Goal: Information Seeking & Learning: Learn about a topic

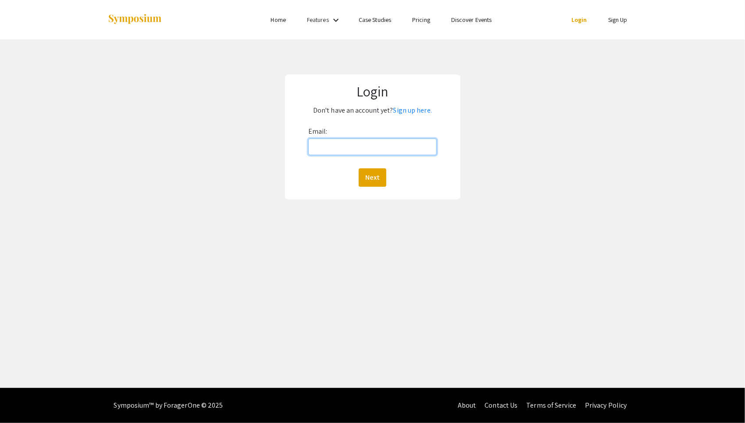
click at [346, 150] on input "Email:" at bounding box center [372, 147] width 128 height 17
type input "gallatho@oregonstate.edu"
click at [373, 177] on button "Next" at bounding box center [373, 177] width 28 height 18
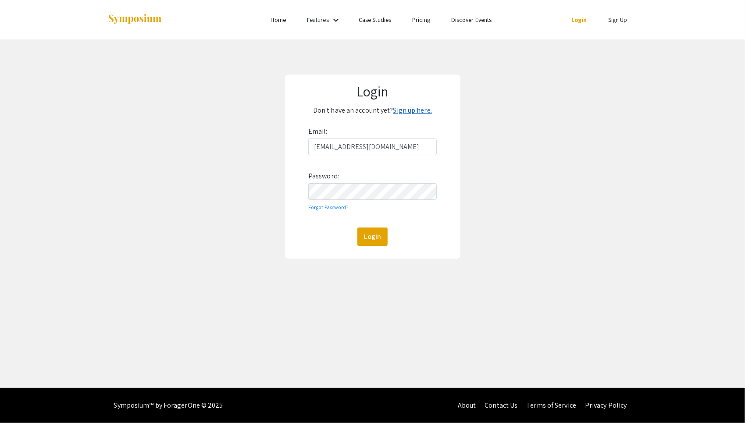
click at [414, 107] on link "Sign up here." at bounding box center [412, 110] width 39 height 9
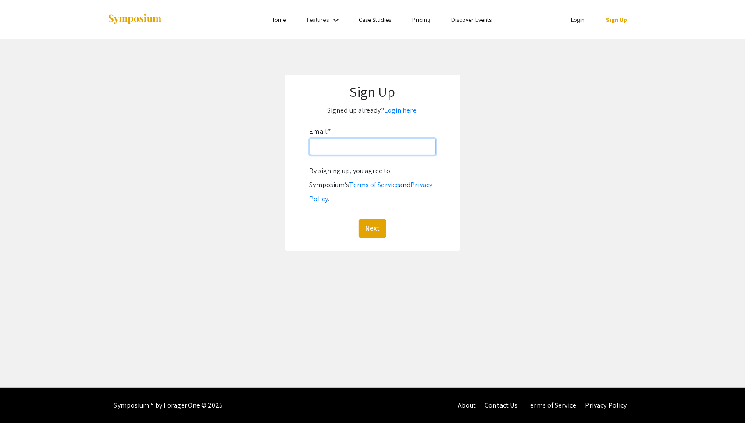
click at [368, 145] on input "Email: *" at bounding box center [373, 147] width 126 height 17
type input "gallatho@oregonstate.edu"
click at [366, 219] on button "Next" at bounding box center [373, 228] width 28 height 18
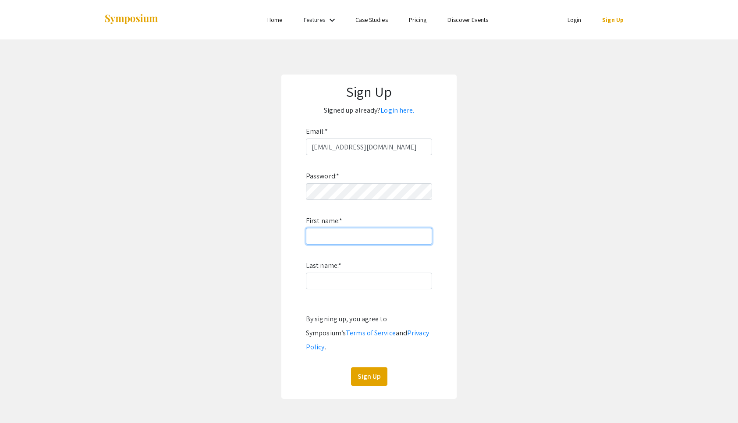
click at [360, 233] on input "First name: *" at bounding box center [369, 236] width 126 height 17
type input "Thomas"
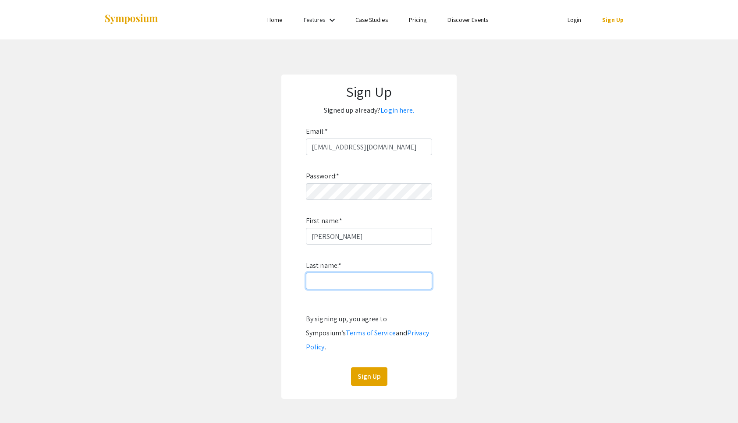
click at [314, 282] on input "Last name: *" at bounding box center [369, 281] width 126 height 17
type input "Gallagher"
click at [367, 368] on button "Sign Up" at bounding box center [369, 376] width 36 height 18
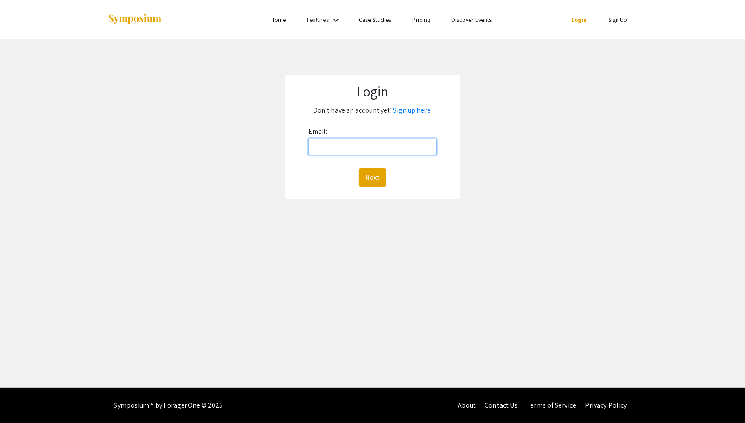
click at [382, 150] on input "Email:" at bounding box center [372, 147] width 128 height 17
type input "[EMAIL_ADDRESS][DOMAIN_NAME]"
click at [368, 173] on button "Next" at bounding box center [373, 177] width 28 height 18
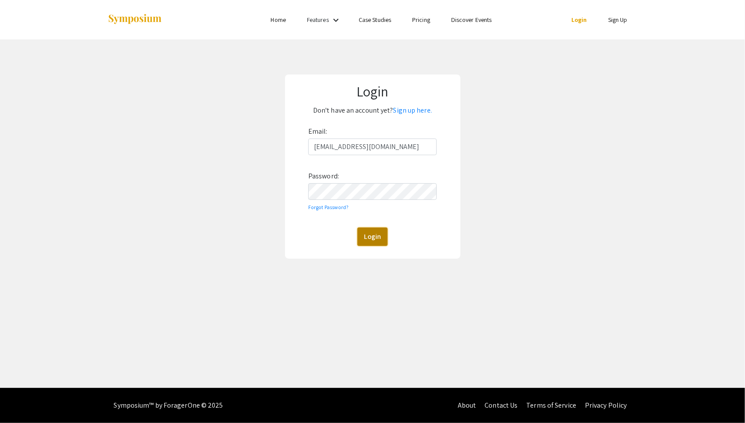
click at [368, 236] on button "Login" at bounding box center [372, 237] width 30 height 18
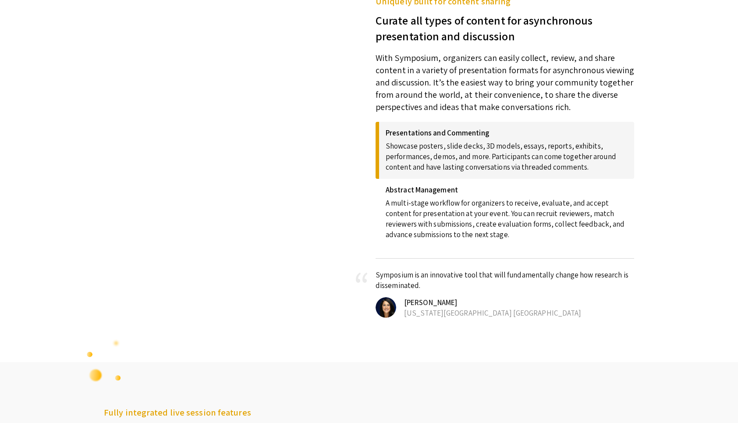
scroll to position [332, 0]
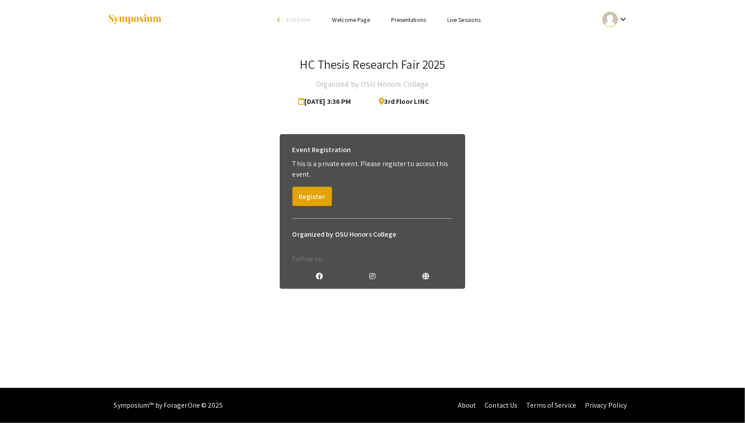
click at [403, 21] on link "Presentations" at bounding box center [408, 20] width 35 height 8
click at [314, 194] on button "Register" at bounding box center [312, 196] width 39 height 19
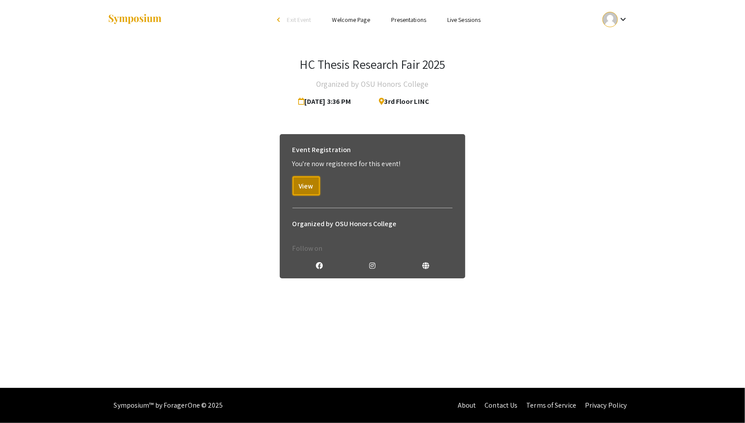
click at [314, 194] on button "View" at bounding box center [307, 185] width 28 height 19
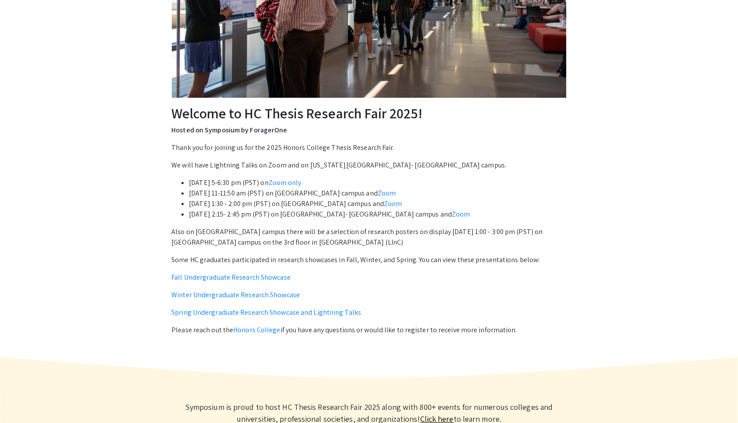
scroll to position [219, 0]
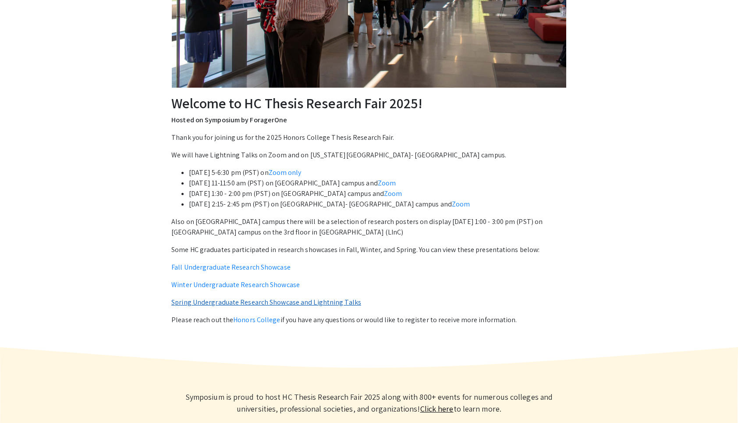
click at [261, 300] on link "Spring Undergraduate Research Showcase and Lightning Talks" at bounding box center [266, 302] width 190 height 9
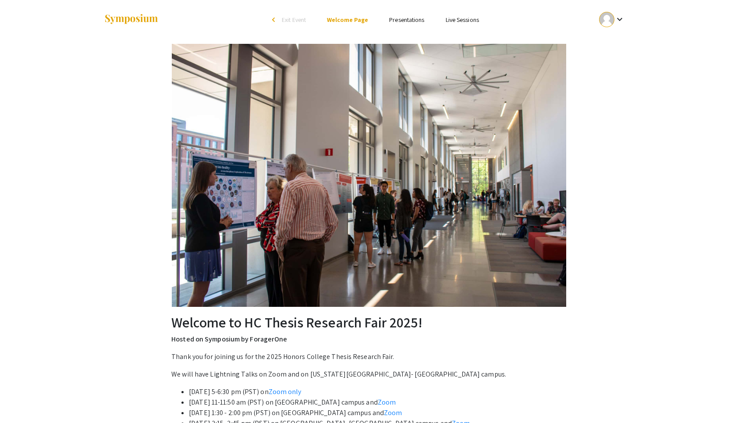
drag, startPoint x: 397, startPoint y: 14, endPoint x: 397, endPoint y: 20, distance: 5.3
click at [397, 20] on li "Presentations" at bounding box center [407, 19] width 56 height 11
click at [397, 20] on link "Presentations" at bounding box center [406, 20] width 35 height 8
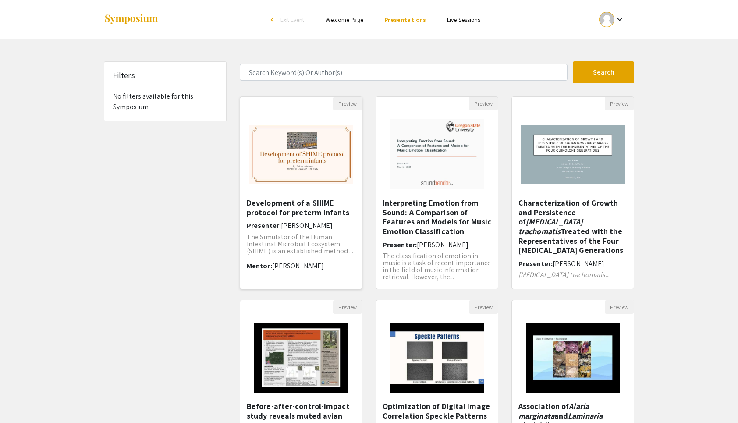
scroll to position [158, 0]
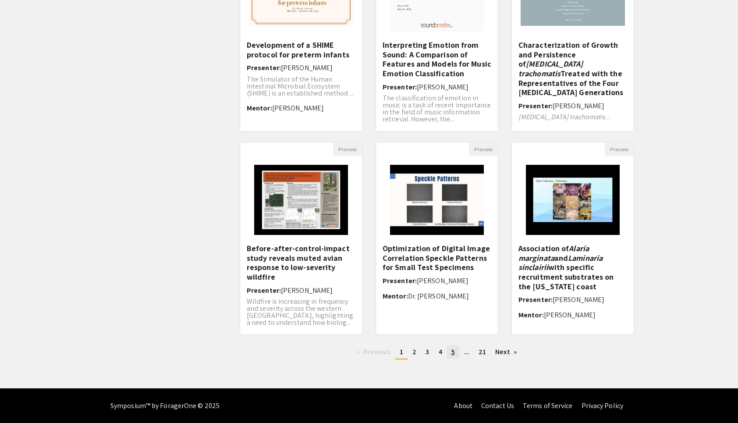
click at [447, 353] on link "page 5" at bounding box center [453, 352] width 12 height 13
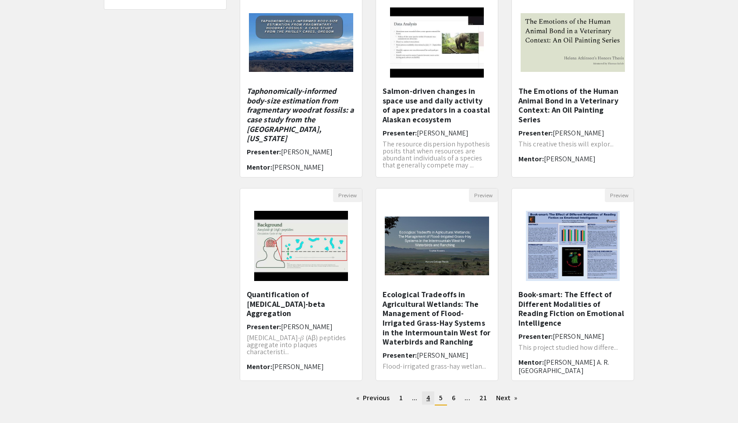
scroll to position [117, 0]
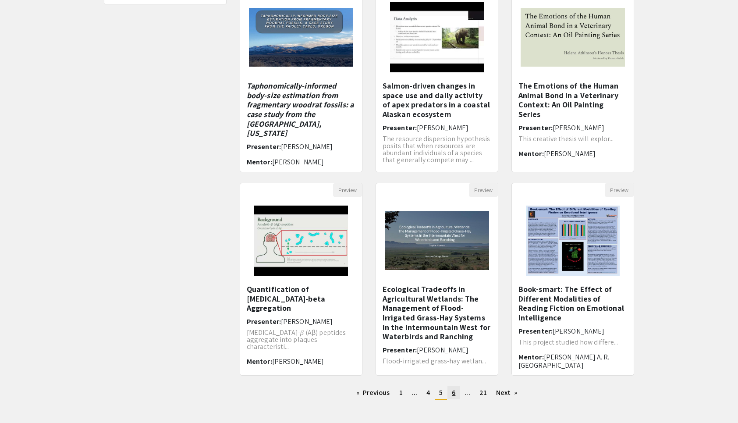
click at [448, 392] on link "page 6" at bounding box center [454, 392] width 12 height 13
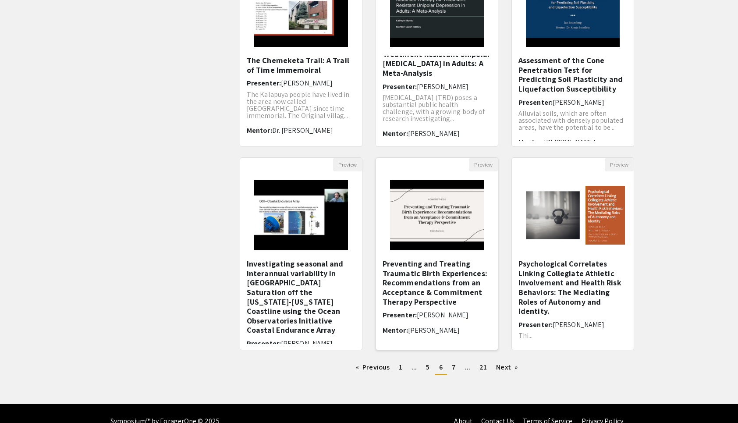
scroll to position [143, 0]
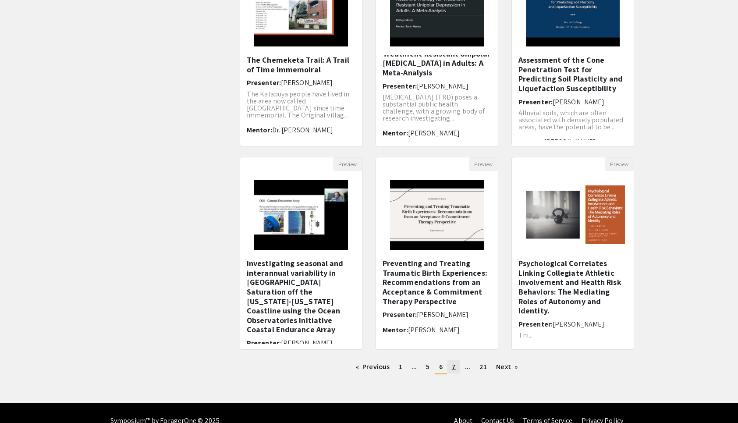
click at [453, 366] on span "7" at bounding box center [454, 366] width 4 height 9
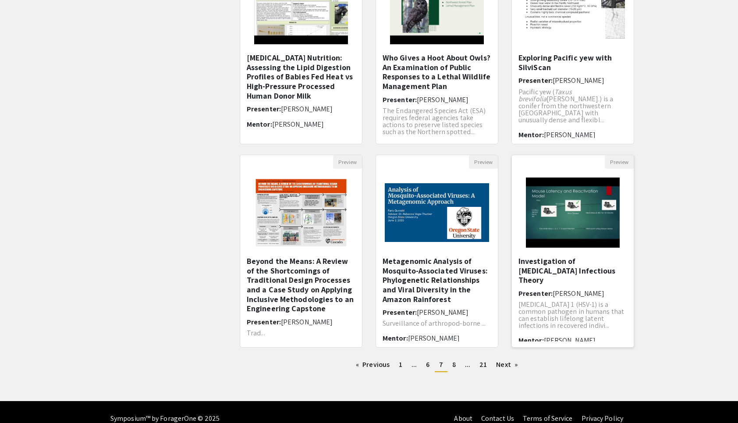
scroll to position [146, 0]
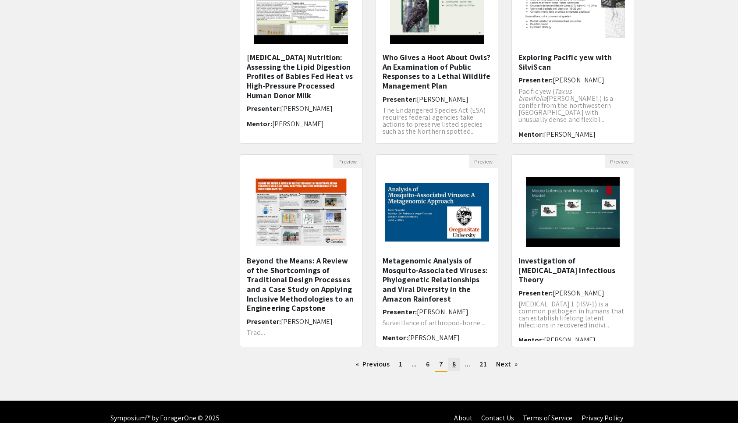
click at [452, 363] on link "page 8" at bounding box center [454, 364] width 12 height 13
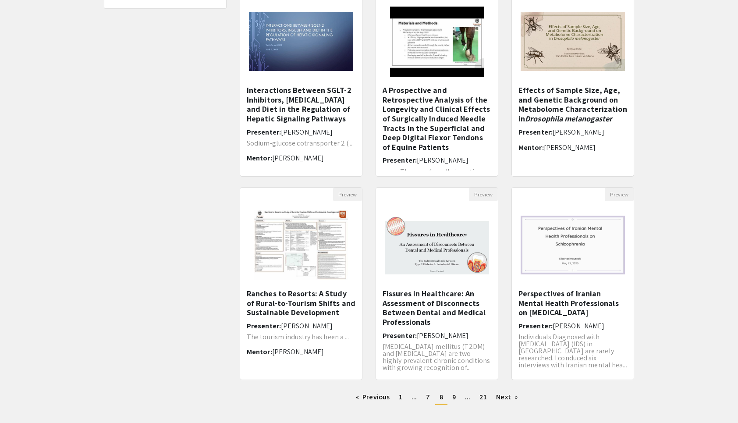
scroll to position [113, 0]
click at [457, 401] on link "page 9" at bounding box center [454, 396] width 12 height 13
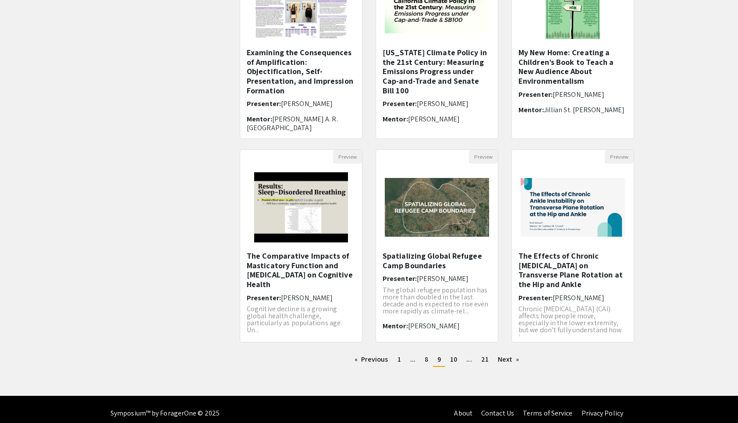
scroll to position [151, 0]
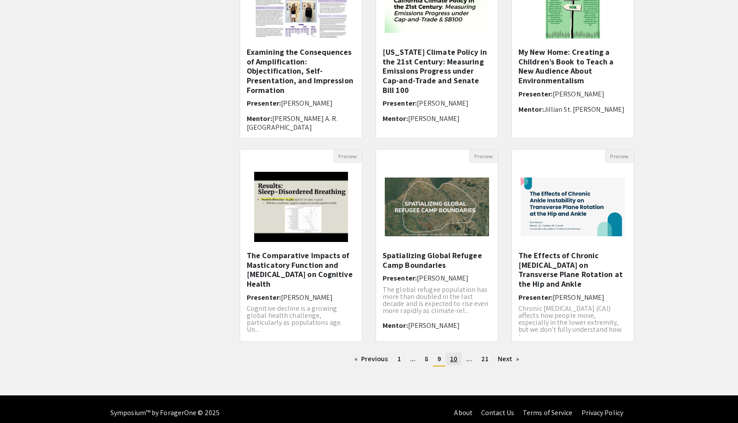
click at [453, 360] on span "10" at bounding box center [453, 358] width 7 height 9
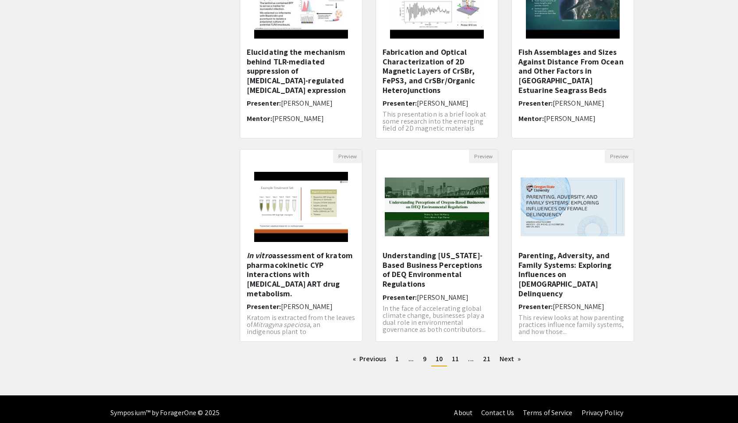
scroll to position [158, 0]
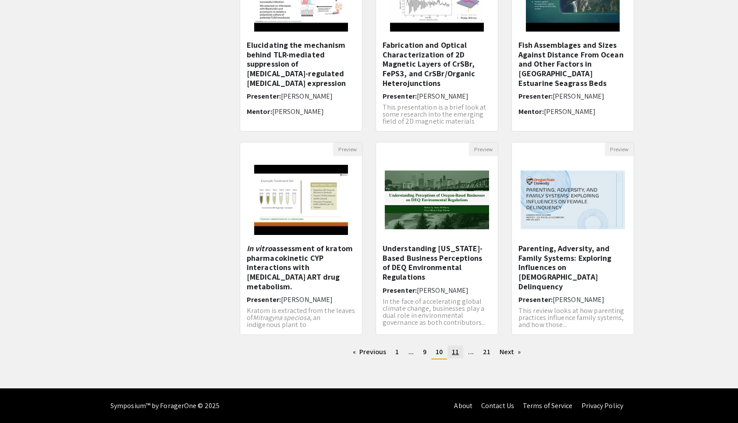
click at [453, 357] on link "page 11" at bounding box center [456, 352] width 16 height 13
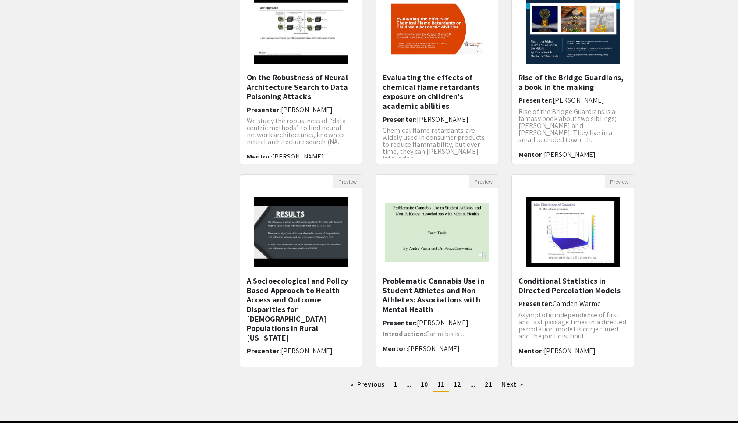
scroll to position [127, 0]
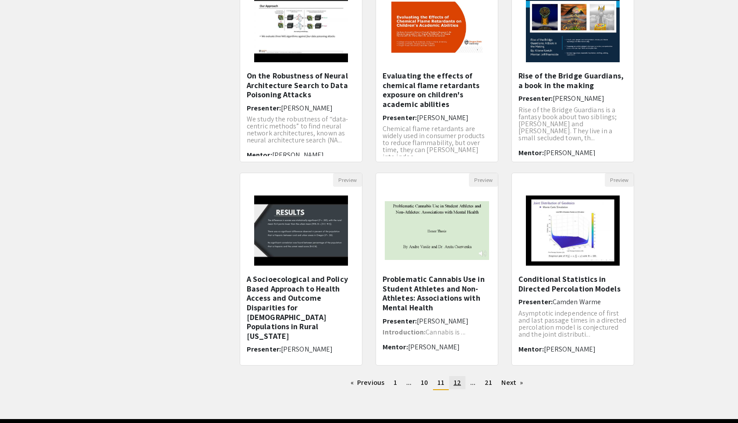
click at [457, 384] on span "12" at bounding box center [457, 382] width 7 height 9
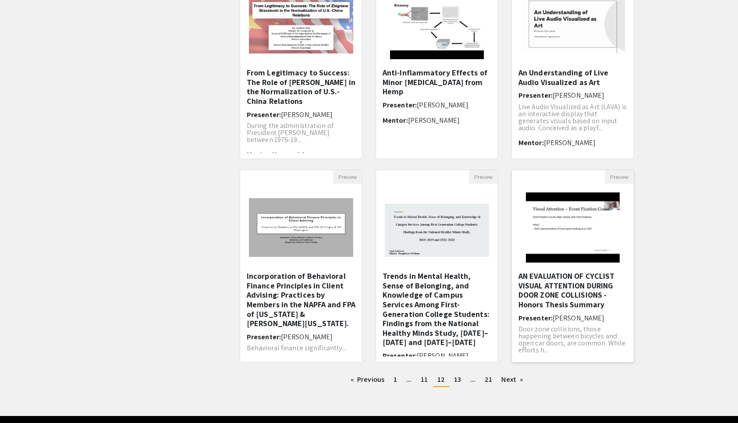
scroll to position [158, 0]
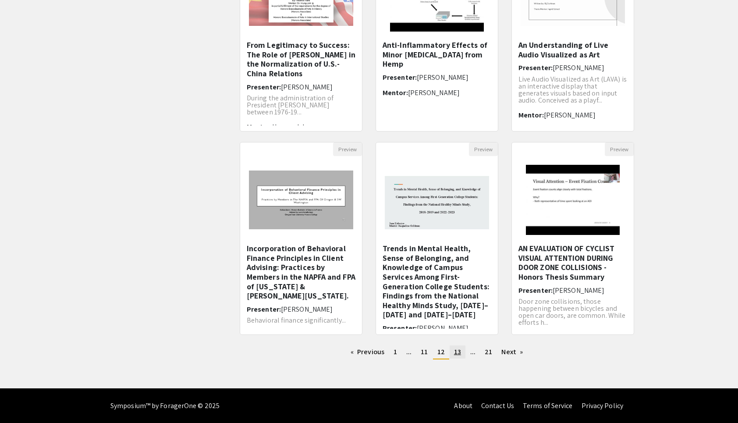
click at [460, 357] on link "page 13" at bounding box center [458, 352] width 16 height 13
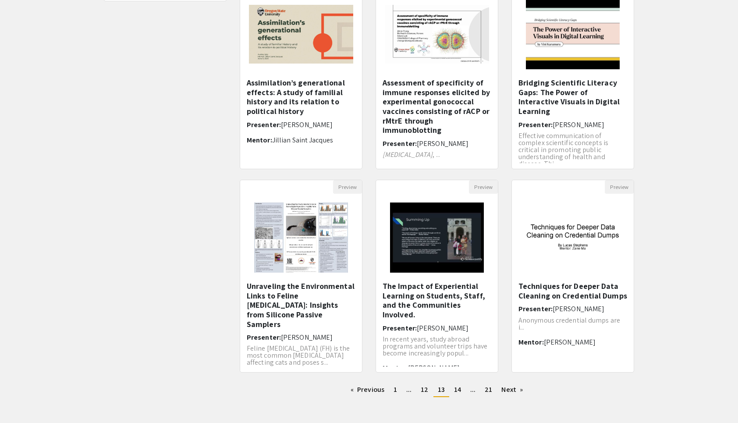
scroll to position [122, 0]
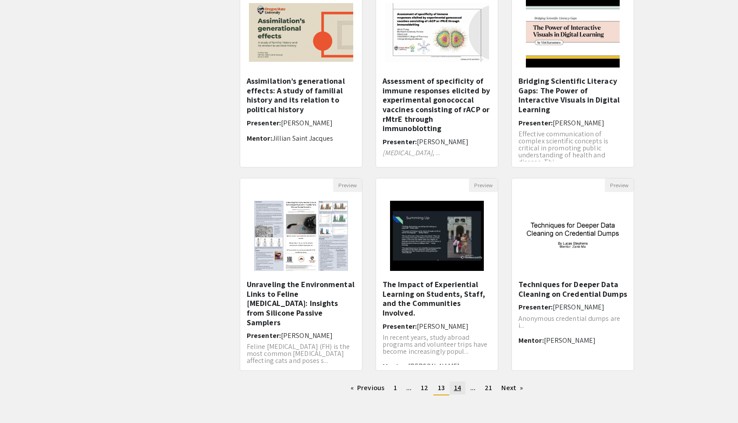
click at [460, 390] on span "14" at bounding box center [457, 387] width 7 height 9
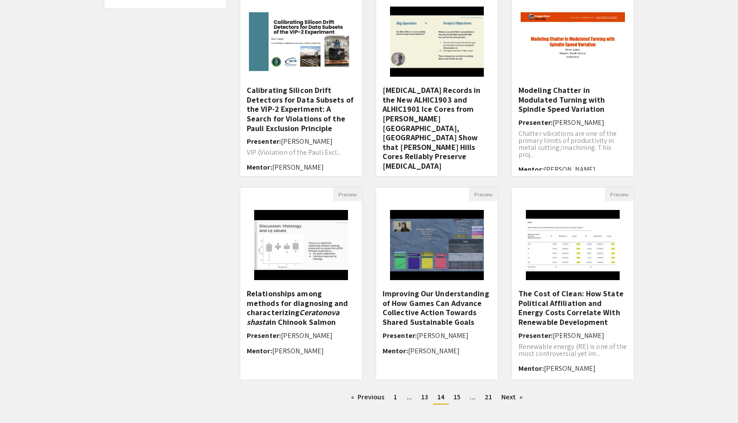
scroll to position [113, 0]
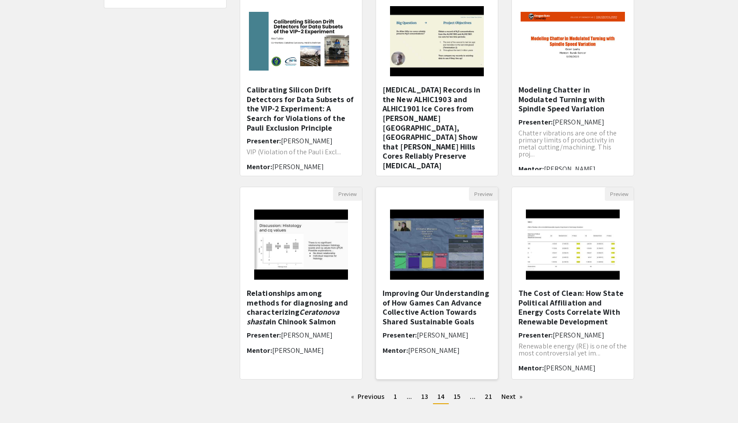
click at [464, 321] on h5 "Improving Our Understanding of How Games Can Advance Collective Action Towards …" at bounding box center [437, 308] width 109 height 38
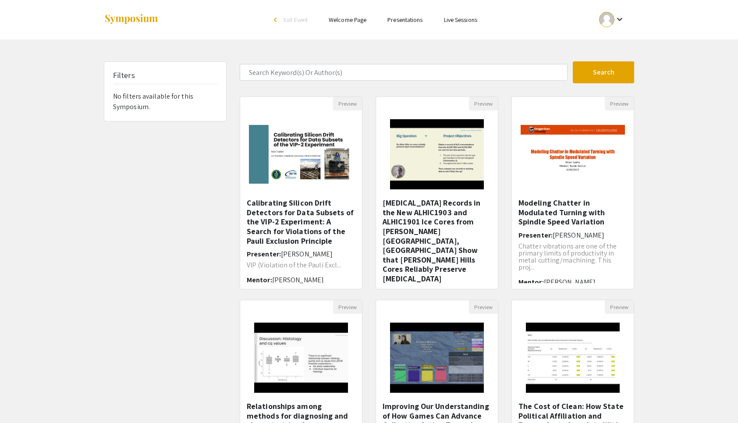
scroll to position [158, 0]
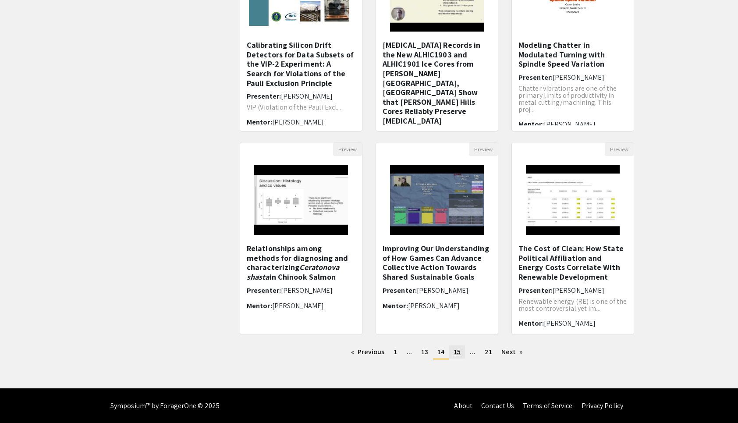
click at [460, 353] on span "15" at bounding box center [457, 351] width 7 height 9
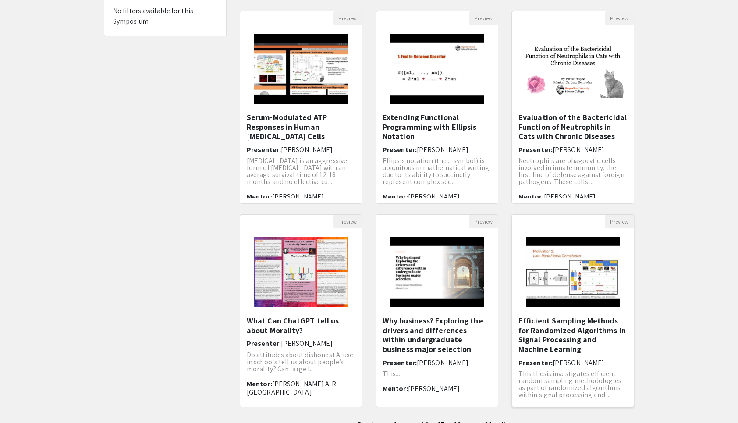
scroll to position [158, 0]
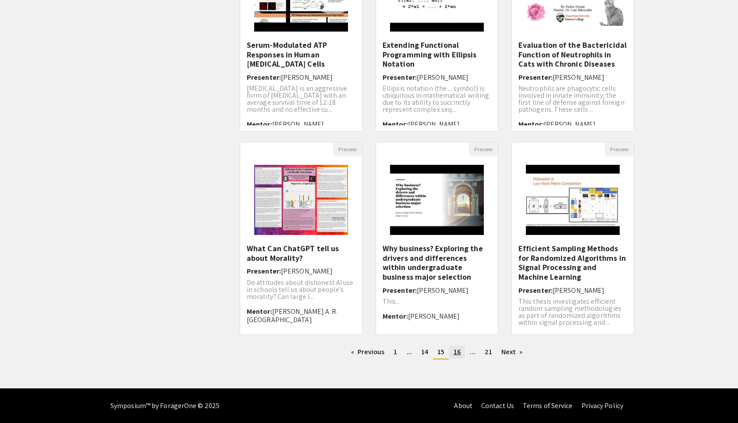
click at [457, 353] on span "16" at bounding box center [457, 351] width 7 height 9
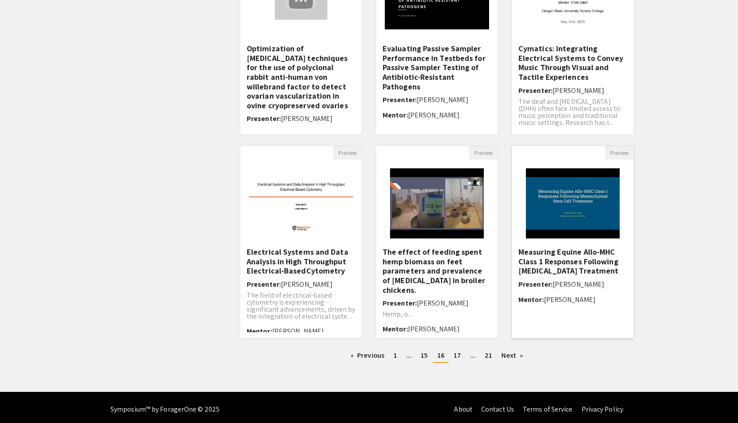
scroll to position [155, 0]
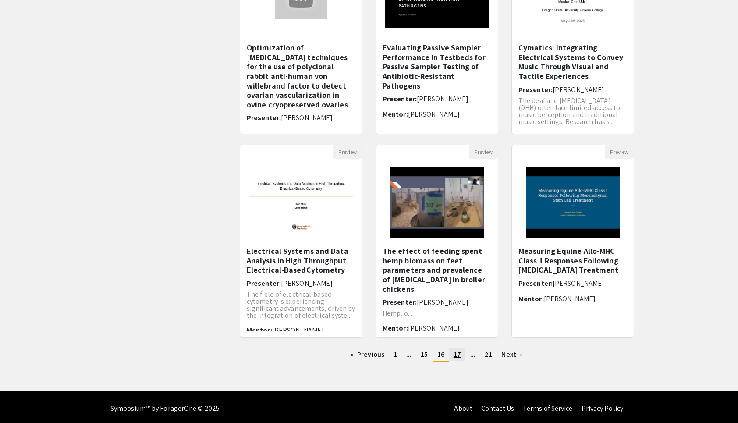
click at [460, 353] on span "17" at bounding box center [457, 354] width 7 height 9
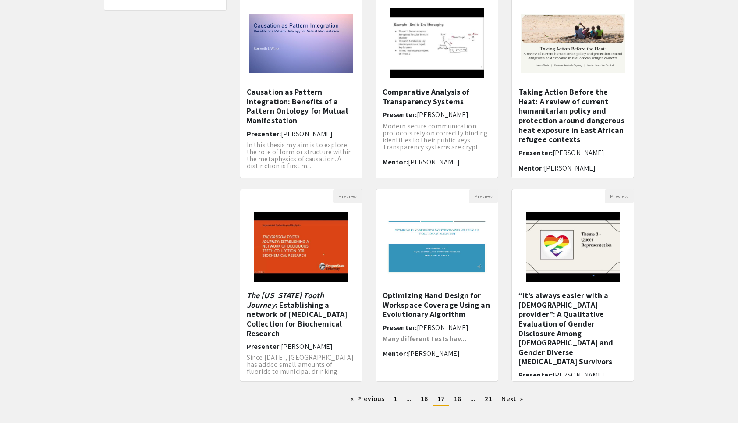
scroll to position [111, 0]
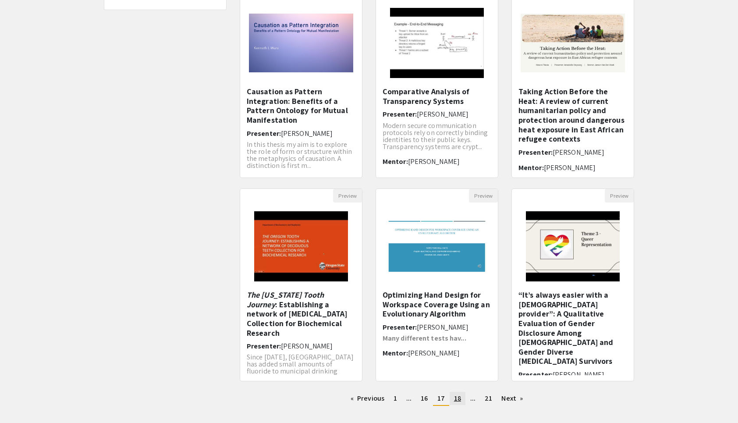
click at [458, 395] on span "18" at bounding box center [457, 398] width 7 height 9
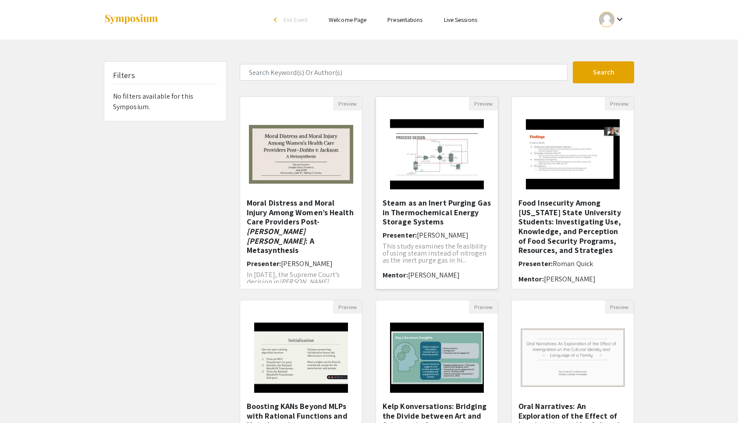
click at [441, 214] on h5 "Steam as an Inert Purging Gas in Thermochemical Energy Storage Systems" at bounding box center [437, 212] width 109 height 29
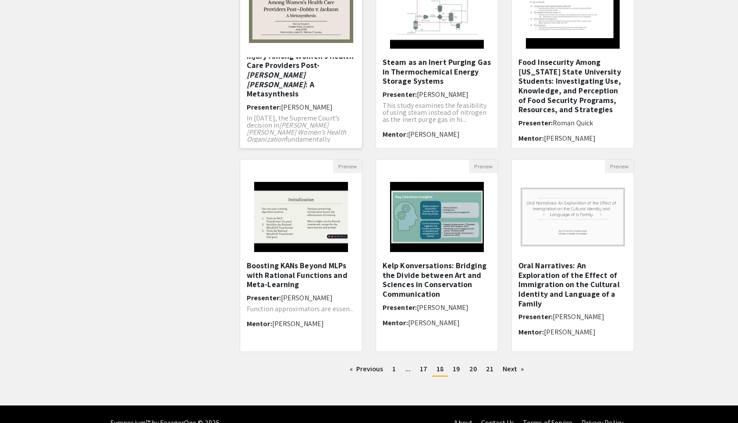
scroll to position [141, 0]
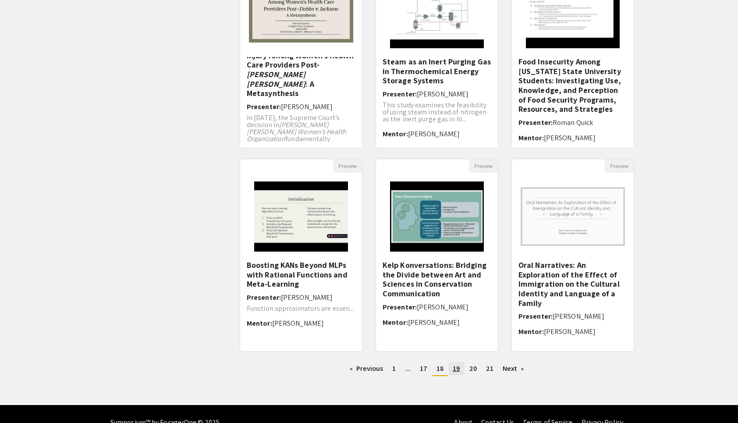
click at [458, 363] on link "page 19" at bounding box center [457, 368] width 16 height 13
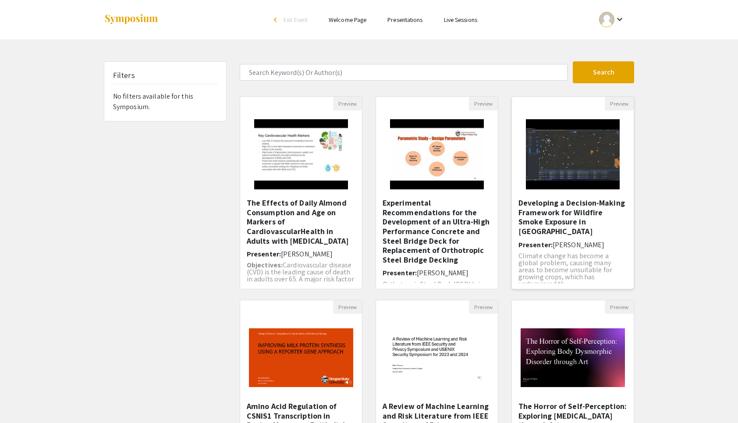
click at [553, 219] on h5 "Developing a Decision-Making Framework for Wildfire Smoke Exposure in Vineyards" at bounding box center [573, 217] width 109 height 38
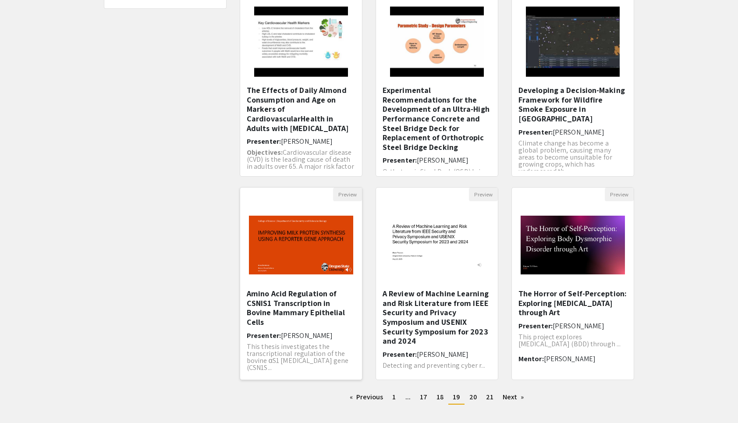
scroll to position [158, 0]
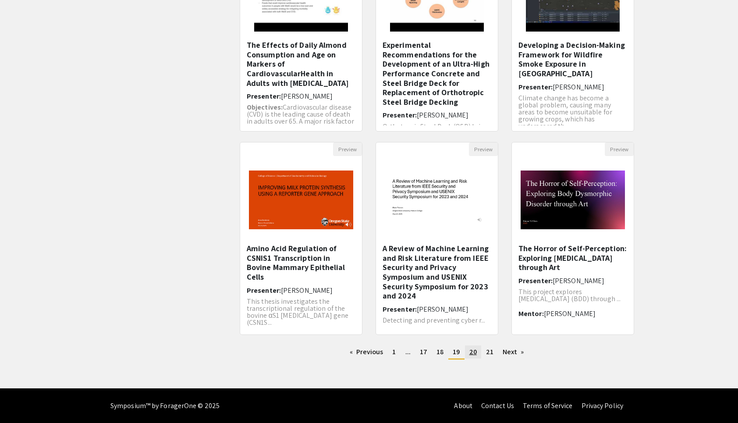
click at [476, 353] on span "20" at bounding box center [473, 351] width 7 height 9
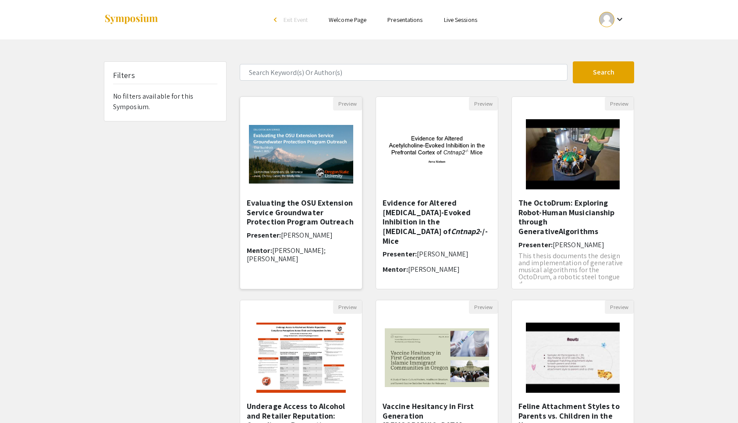
click at [312, 225] on h5 "Evaluating the OSU Extension Service Groundwater Protection Program Outreach" at bounding box center [301, 212] width 109 height 29
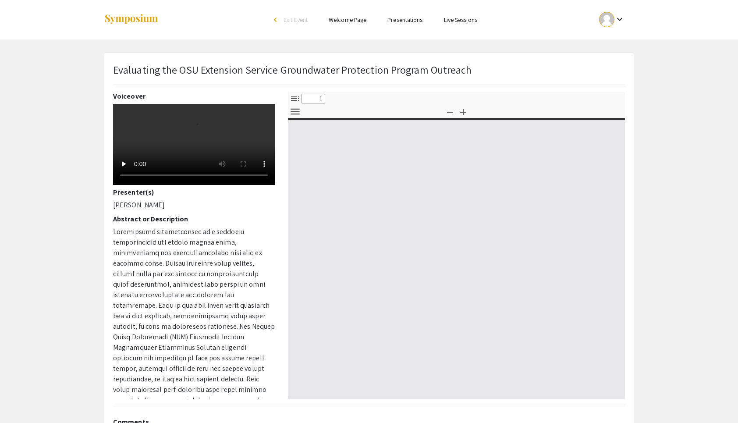
select select "custom"
type input "0"
select select "custom"
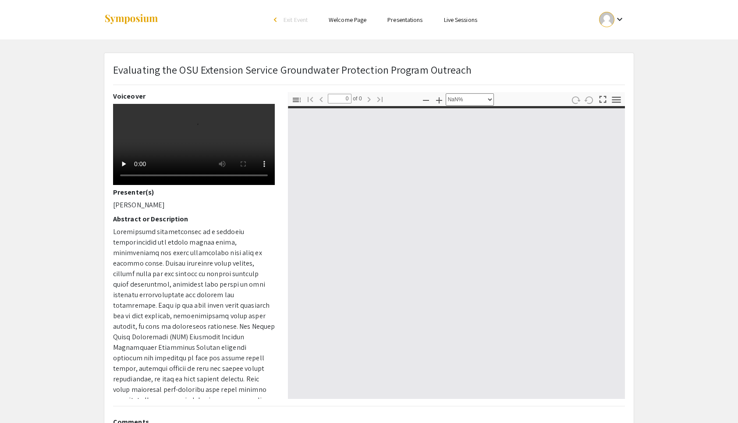
type input "1"
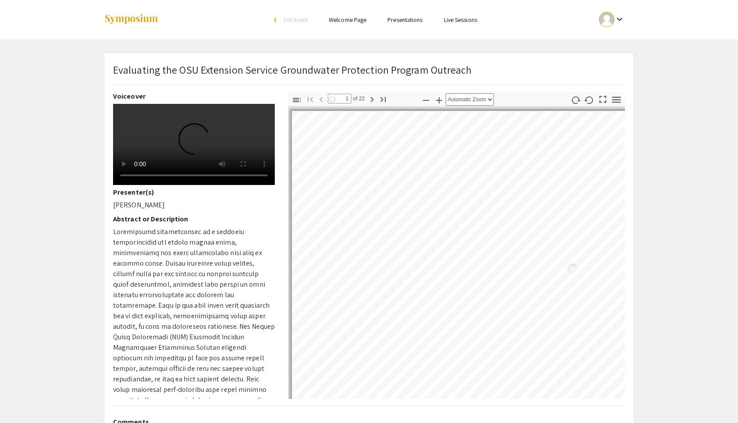
select select "auto"
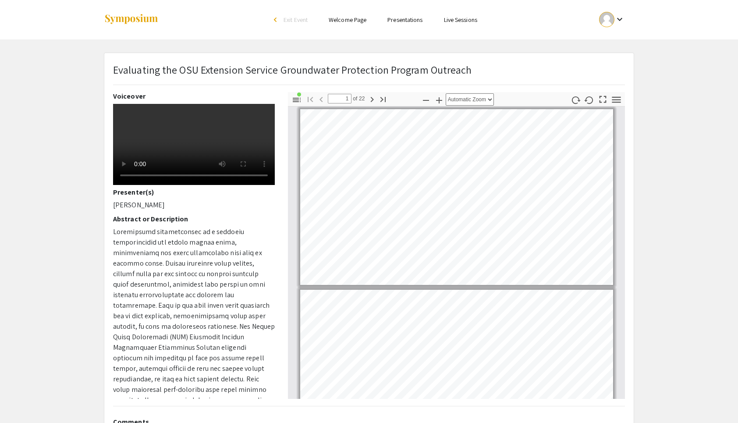
type input "2"
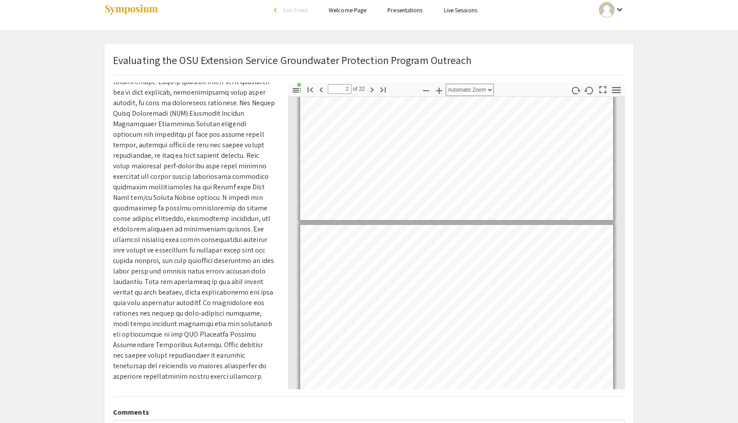
scroll to position [214, 0]
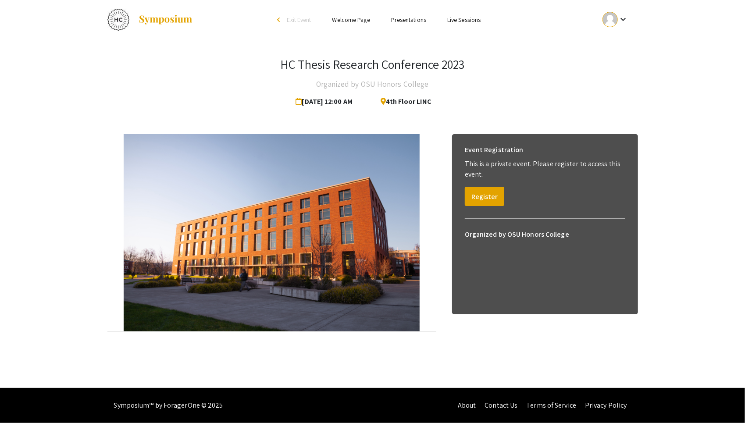
click at [403, 18] on link "Presentations" at bounding box center [408, 20] width 35 height 8
click at [395, 29] on ul "Skip navigation arrow_back_ios Exit Event Welcome Page Presentations Live Sessi…" at bounding box center [372, 19] width 175 height 39
drag, startPoint x: 395, startPoint y: 29, endPoint x: 347, endPoint y: 39, distance: 48.5
click at [347, 39] on div "HC Thesis Research Conference 2023 Organized by OSU Honors College May 15, 2023…" at bounding box center [373, 189] width 544 height 301
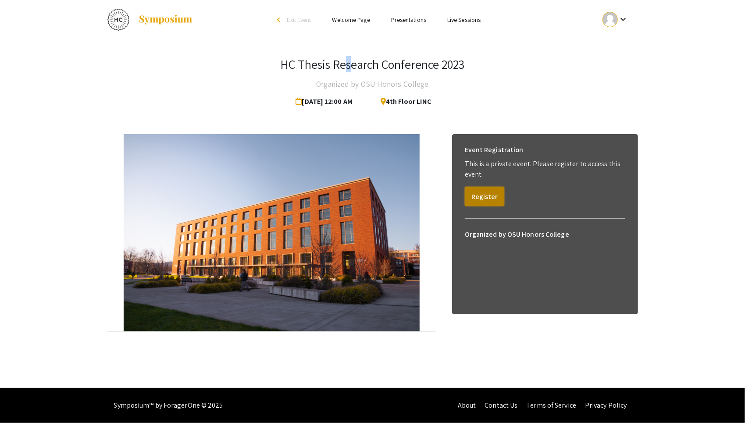
click at [485, 195] on button "Register" at bounding box center [484, 196] width 39 height 19
click at [474, 182] on button "View" at bounding box center [479, 185] width 28 height 19
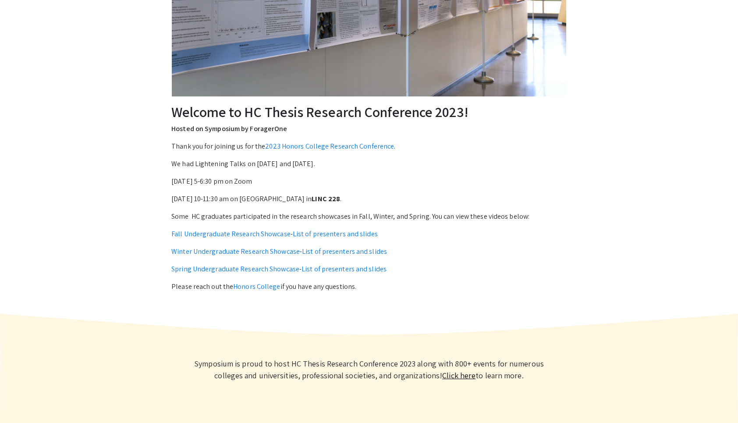
scroll to position [210, 0]
click at [275, 233] on link "Fall Undergraduate Research Showcase" at bounding box center [230, 234] width 119 height 9
click at [332, 235] on link "List of presenters and slides" at bounding box center [335, 234] width 85 height 9
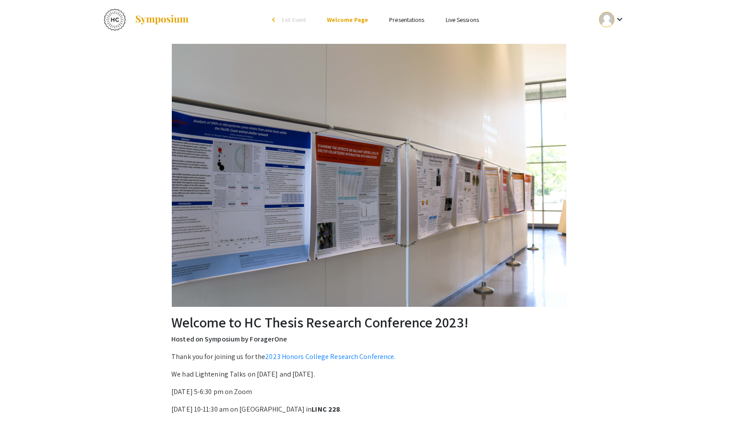
click at [398, 20] on link "Presentations" at bounding box center [406, 20] width 35 height 8
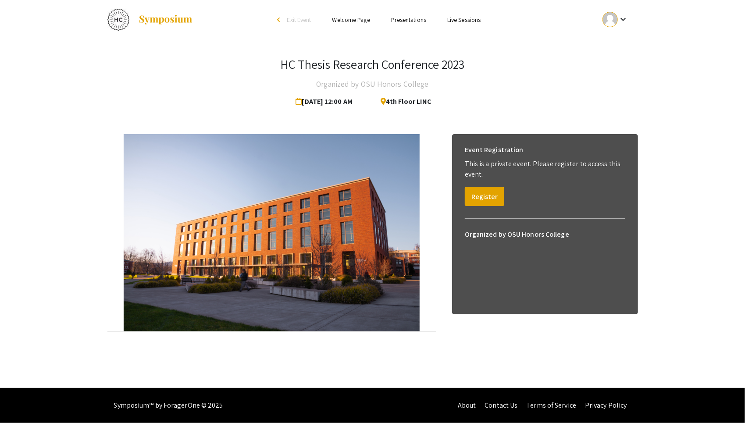
click at [411, 18] on link "Presentations" at bounding box center [408, 20] width 35 height 8
click at [410, 23] on link "Presentations" at bounding box center [408, 20] width 35 height 8
click at [413, 18] on link "Presentations" at bounding box center [408, 20] width 35 height 8
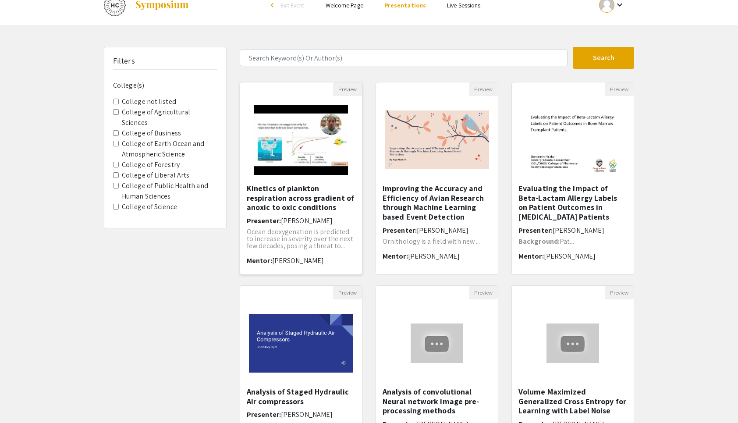
scroll to position [13, 0]
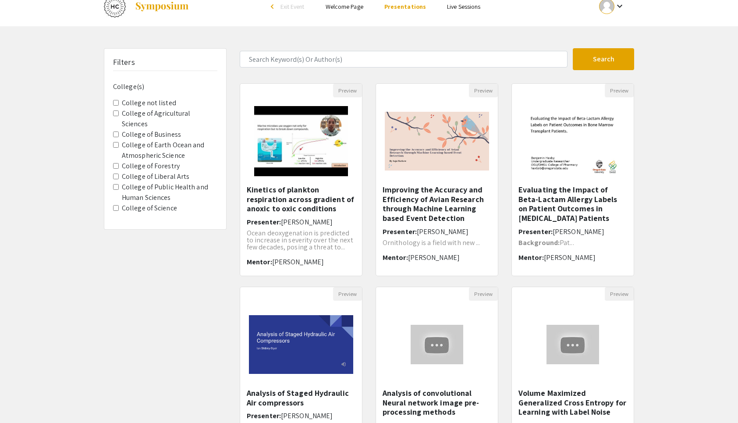
click at [114, 103] on listed "College not listed" at bounding box center [116, 103] width 6 height 6
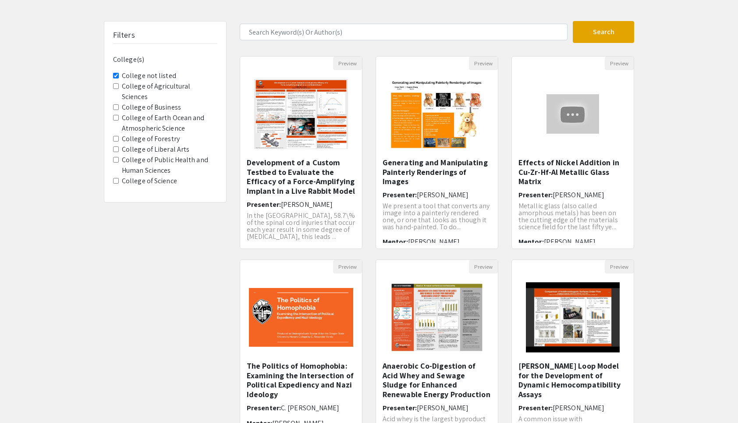
scroll to position [158, 0]
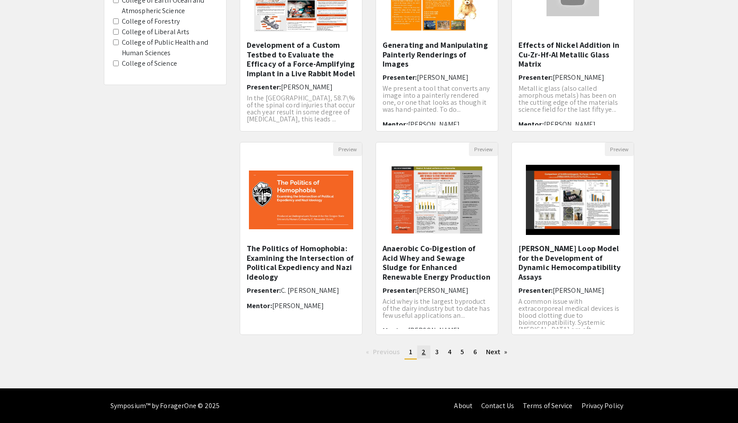
click at [424, 351] on span "2" at bounding box center [424, 351] width 4 height 9
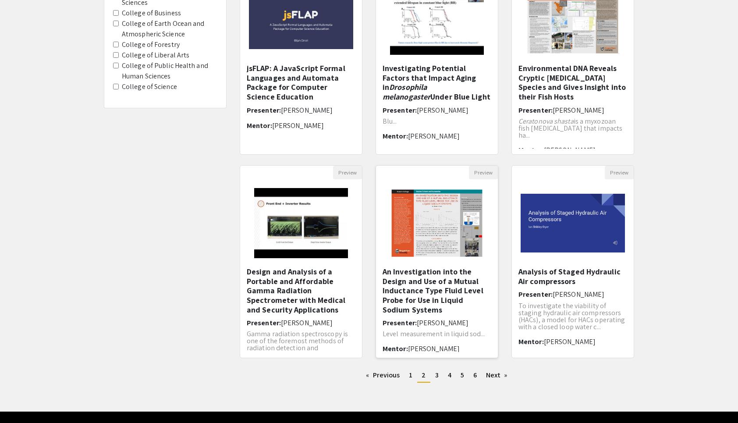
scroll to position [139, 0]
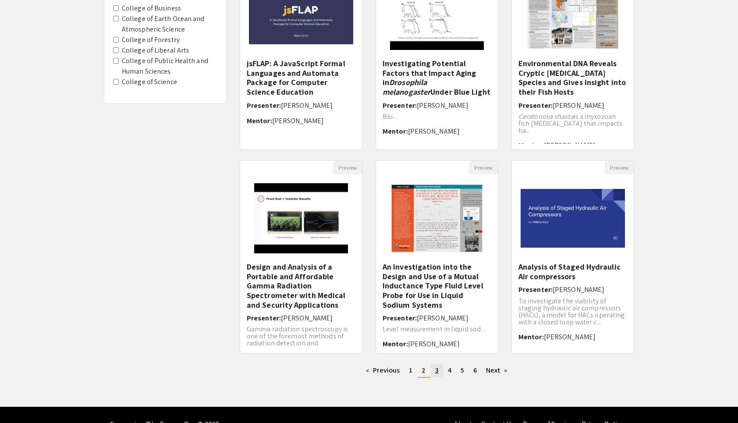
click at [432, 367] on link "page 3" at bounding box center [437, 370] width 12 height 13
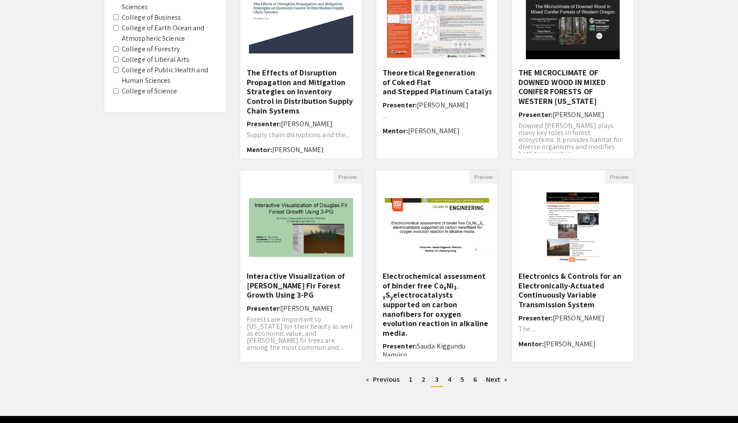
scroll to position [134, 0]
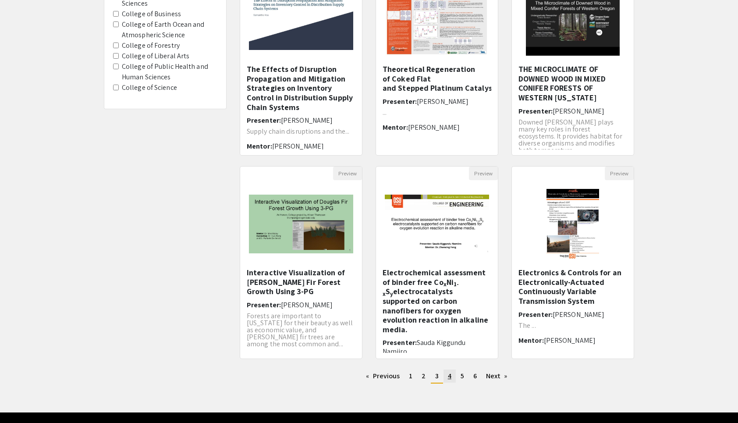
click at [455, 381] on link "page 4" at bounding box center [450, 376] width 12 height 13
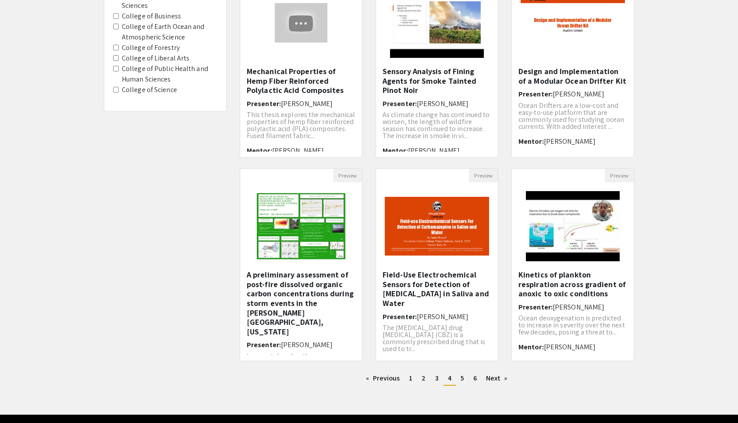
scroll to position [134, 0]
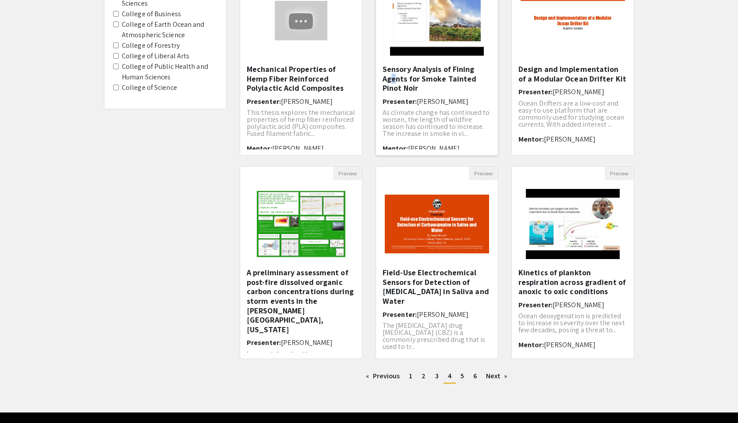
drag, startPoint x: 424, startPoint y: 64, endPoint x: 393, endPoint y: 81, distance: 34.5
click at [393, 81] on h5 "Sensory Analysis of Fining Agents for Smoke Tainted Pinot Noir" at bounding box center [437, 78] width 109 height 29
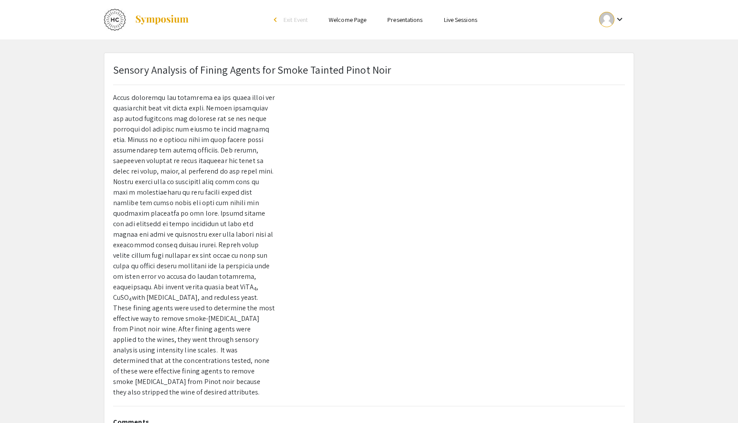
scroll to position [123, 0]
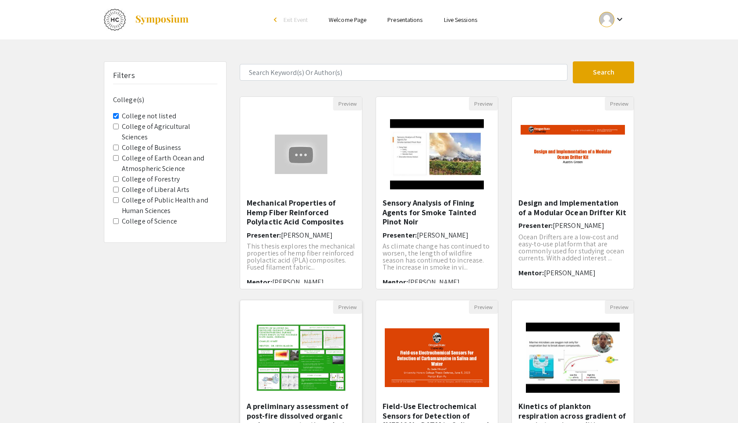
scroll to position [158, 0]
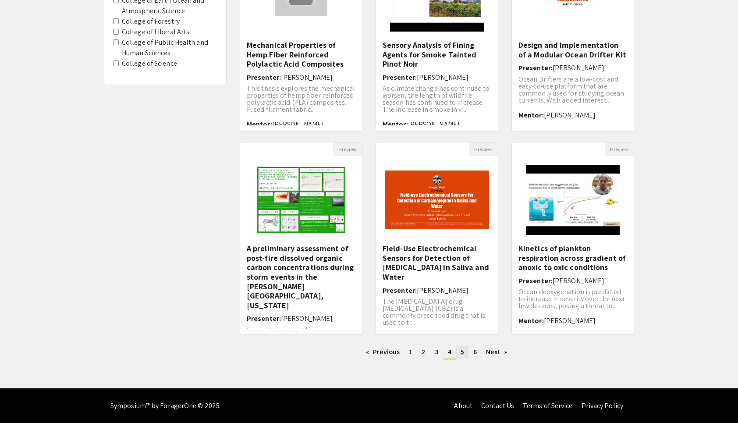
click at [461, 348] on span "5" at bounding box center [463, 351] width 4 height 9
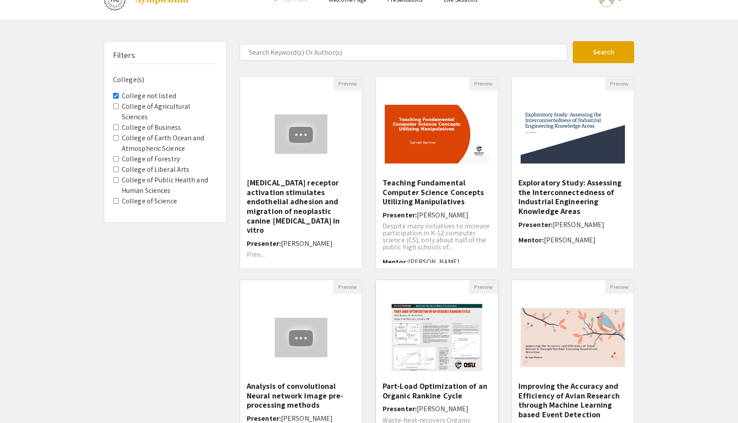
scroll to position [158, 0]
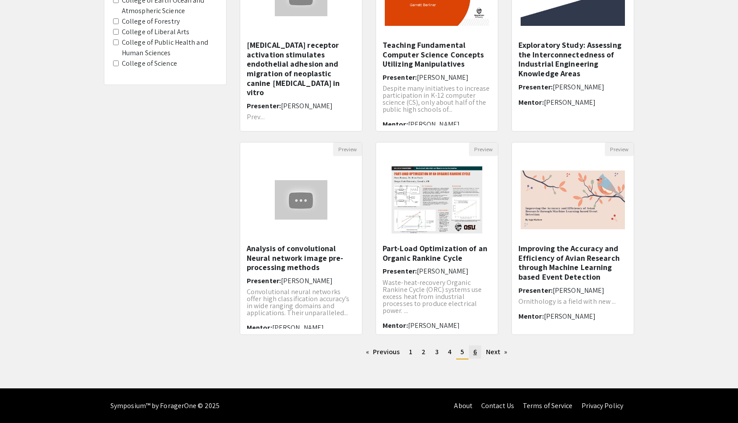
click at [475, 349] on span "6" at bounding box center [476, 351] width 4 height 9
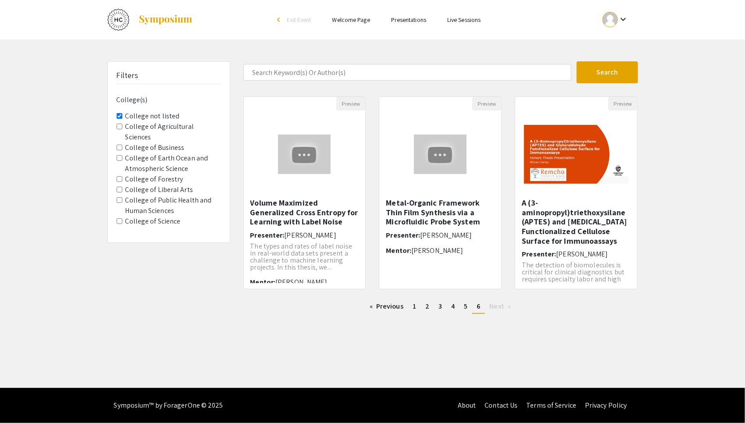
click at [118, 113] on listed "College not listed" at bounding box center [120, 116] width 6 height 6
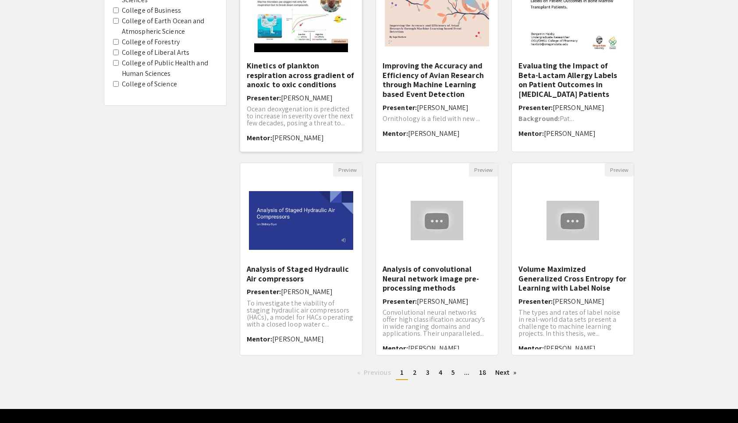
scroll to position [158, 0]
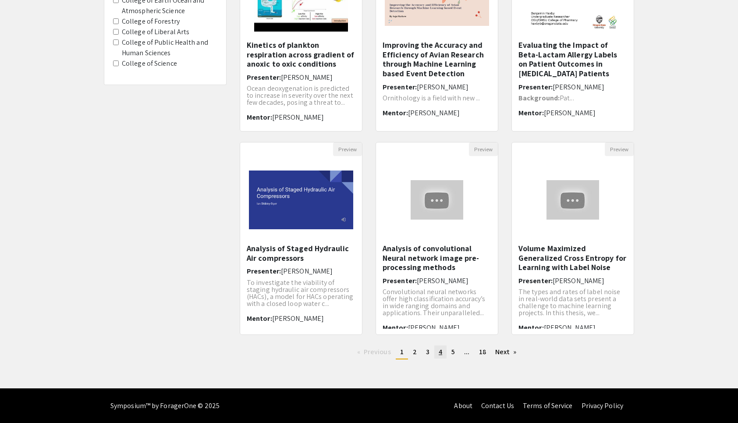
click at [439, 350] on span "4" at bounding box center [441, 351] width 4 height 9
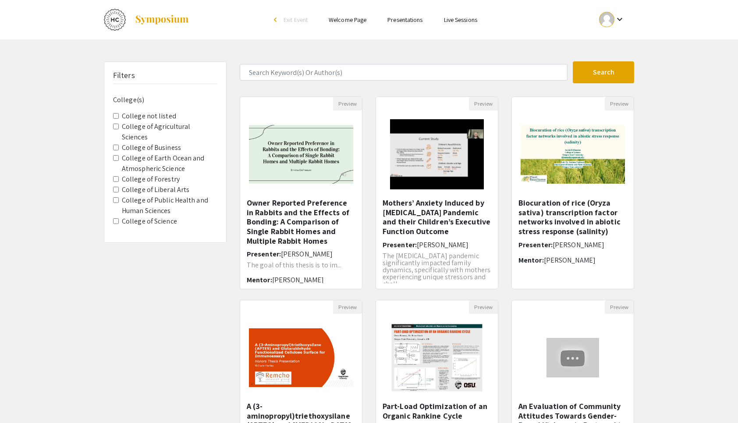
scroll to position [158, 0]
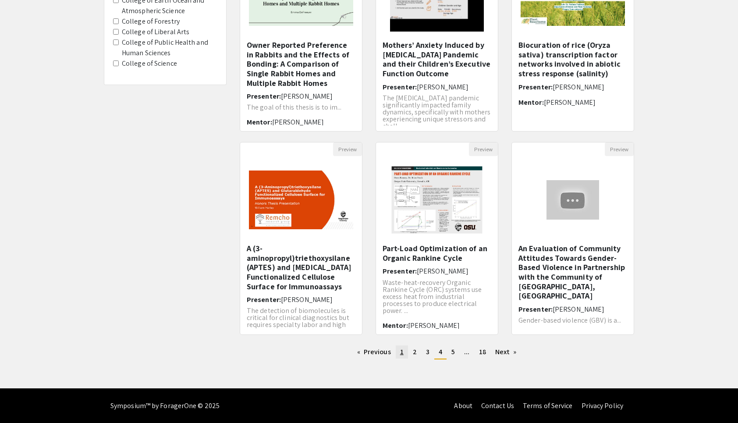
click at [406, 352] on link "page 1" at bounding box center [402, 352] width 12 height 13
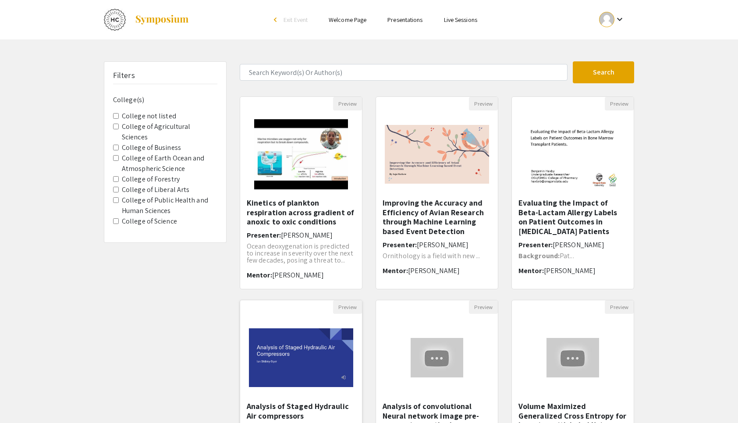
click at [299, 403] on h5 "Analysis of Staged Hydraulic Air compressors" at bounding box center [301, 411] width 109 height 19
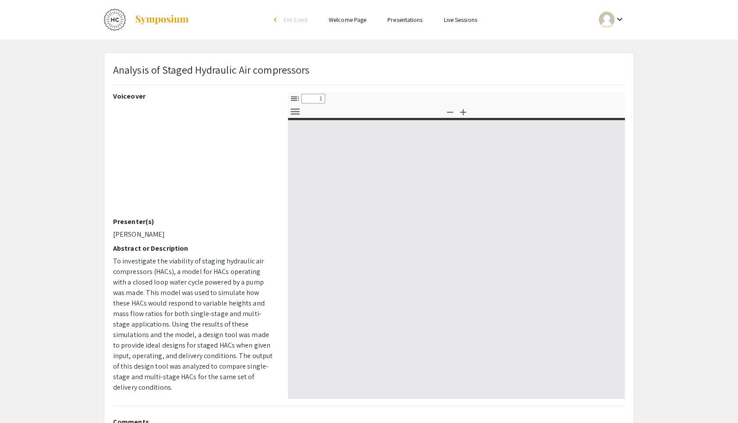
select select "custom"
type input "0"
select select "custom"
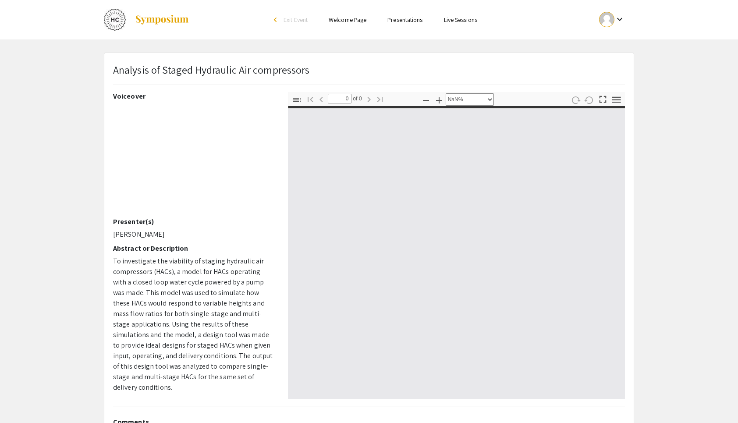
type input "1"
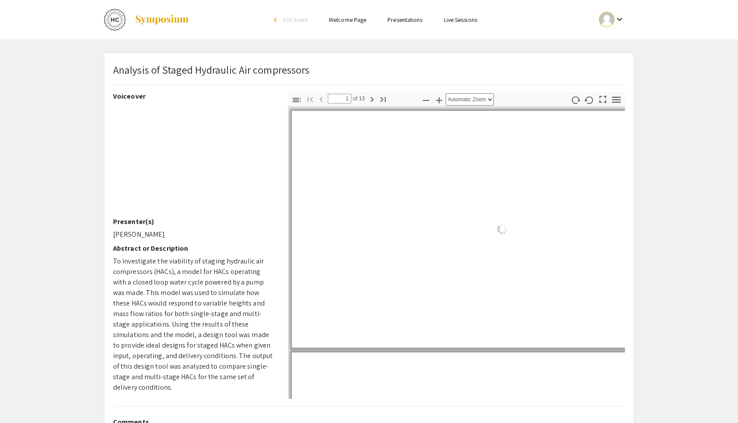
select select "auto"
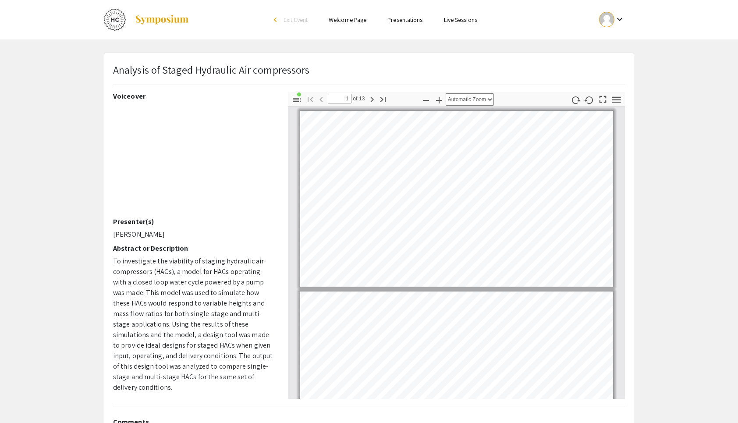
scroll to position [1, 0]
click at [656, 202] on app-presentation "Analysis of Staged Hydraulic Air compressors Voiceover Presenter(s) [PERSON_NAM…" at bounding box center [369, 274] width 738 height 443
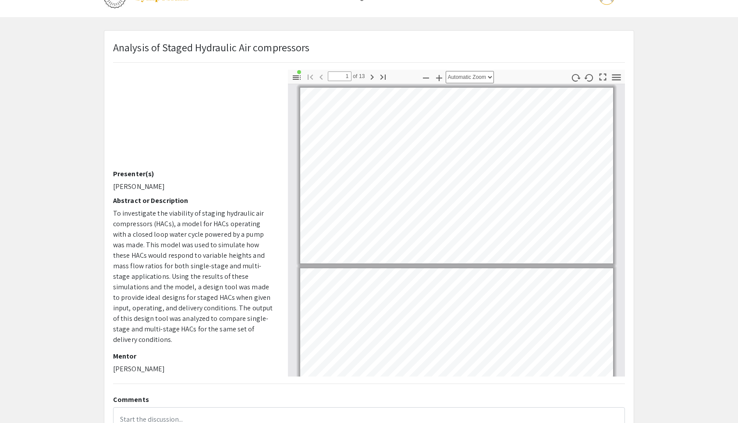
scroll to position [23, 0]
